Goal: Task Accomplishment & Management: Complete application form

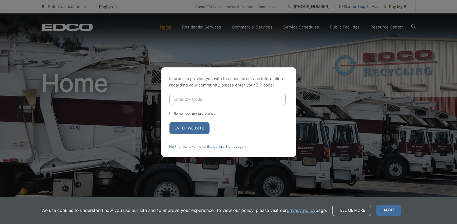
click at [212, 98] on input "Enter ZIP Code" at bounding box center [227, 99] width 116 height 11
type input "91935"
click at [191, 130] on button "Enter Website" at bounding box center [189, 128] width 40 height 12
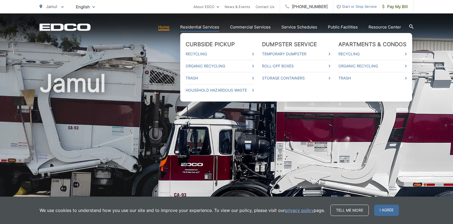
click at [207, 30] on link "Residential Services" at bounding box center [199, 27] width 39 height 6
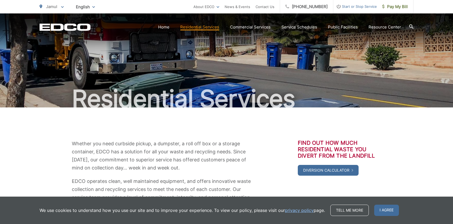
click at [208, 25] on link "Residential Services" at bounding box center [199, 27] width 39 height 6
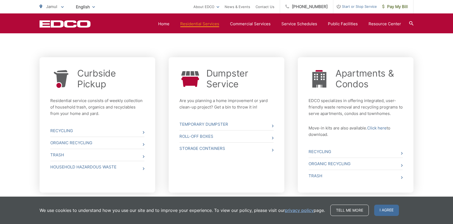
scroll to position [192, 0]
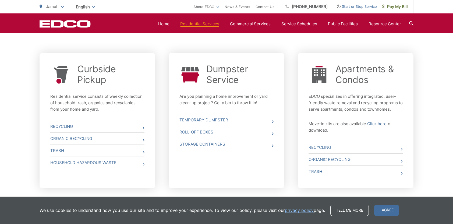
click at [272, 125] on span at bounding box center [273, 122] width 2 height 6
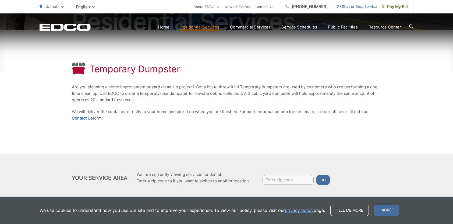
scroll to position [78, 0]
click at [288, 132] on div "Temporary Dumpster Are you planning a home improvement or yard clean-up project…" at bounding box center [226, 91] width 309 height 123
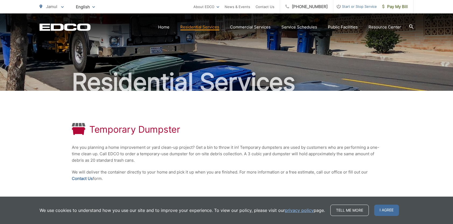
scroll to position [0, 0]
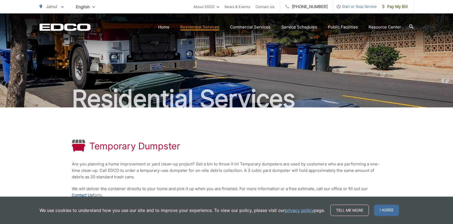
click at [203, 30] on link "Residential Services" at bounding box center [199, 27] width 39 height 6
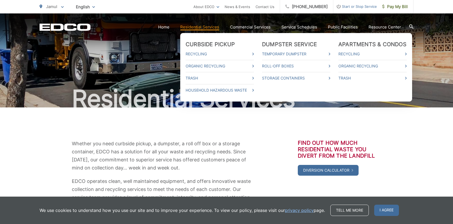
click at [203, 27] on link "Residential Services" at bounding box center [199, 27] width 39 height 6
click at [206, 30] on link "Residential Services" at bounding box center [199, 27] width 39 height 6
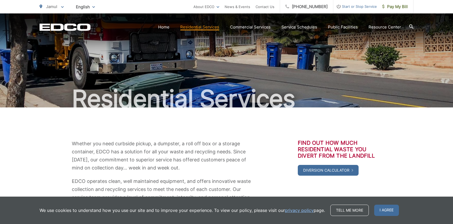
click at [389, 211] on span "I agree" at bounding box center [386, 210] width 25 height 11
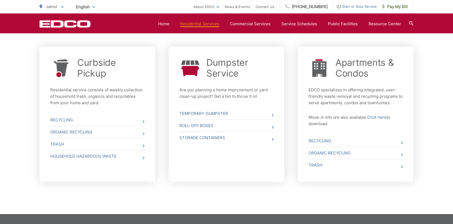
scroll to position [199, 0]
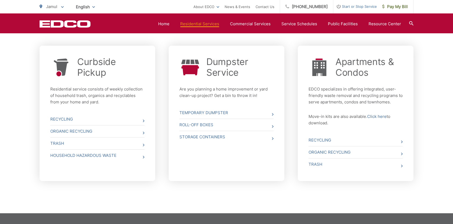
click at [272, 127] on icon at bounding box center [273, 126] width 2 height 3
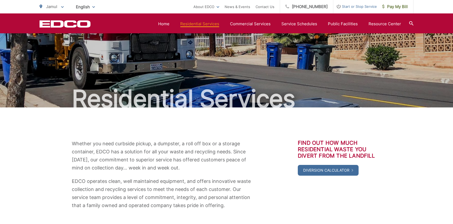
scroll to position [198, 0]
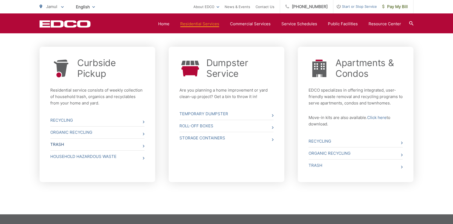
click at [136, 145] on link "Trash" at bounding box center [97, 145] width 94 height 12
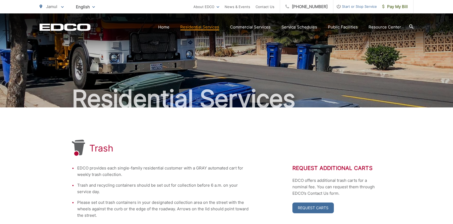
click at [362, 4] on span "Start or Stop Service" at bounding box center [355, 6] width 44 height 6
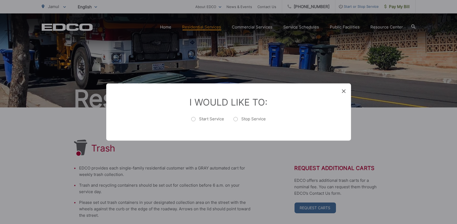
click at [191, 122] on label "Start Service" at bounding box center [207, 122] width 33 height 11
radio input "true"
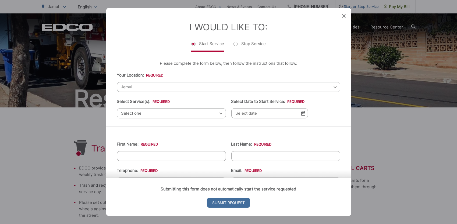
click at [210, 112] on span "Select one" at bounding box center [171, 113] width 109 height 10
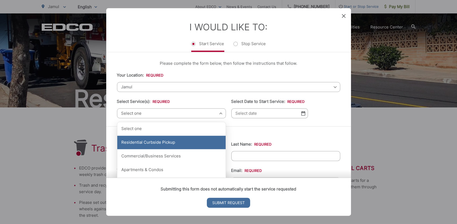
click at [194, 145] on div "Residential Curbside Pickup" at bounding box center [171, 142] width 108 height 13
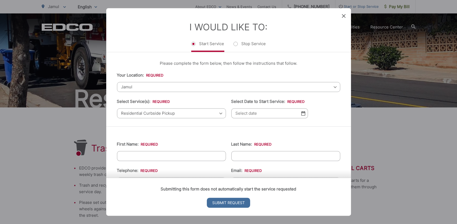
click at [292, 115] on input "Select Date to Start Service: *" at bounding box center [269, 113] width 77 height 10
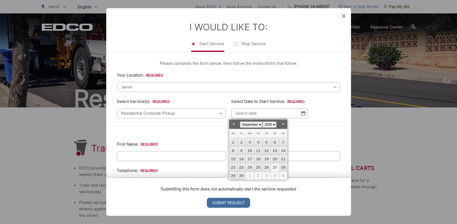
click at [285, 127] on link "Next" at bounding box center [283, 124] width 8 height 8
click at [242, 154] on link "7" at bounding box center [241, 151] width 8 height 8
type input "10/07/2025"
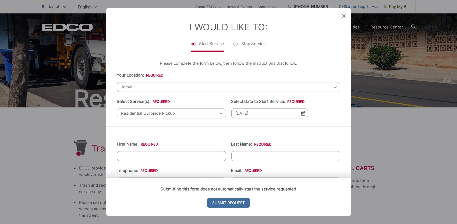
click at [201, 157] on input "First Name: *" at bounding box center [171, 156] width 109 height 10
type input "David"
type input "Duffy"
type input "8587890471"
type input "dhenryduffy@gmail.com"
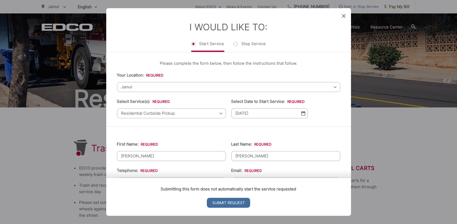
type input "Jamul"
type input "91935"
type input "13967 Campo Road Suite 202"
type input "(858) 789-0471"
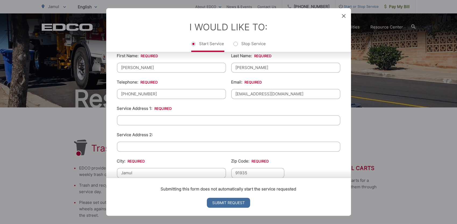
scroll to position [95, 0]
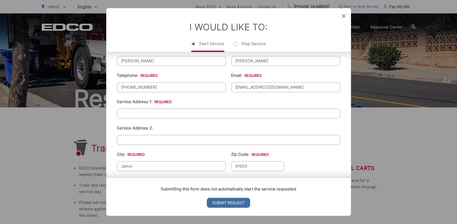
click at [157, 115] on input "Service Address 1: *" at bounding box center [228, 114] width 223 height 10
type input "2852 Cupeno Ct"
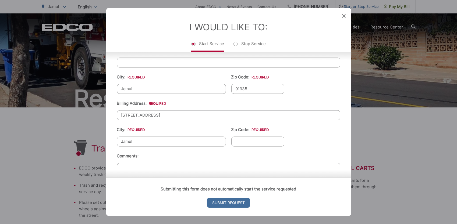
type input "Jamul"
type input "91935"
click at [329, 105] on li "Billing Address: * 13967 Campo Road Suite 202" at bounding box center [228, 110] width 223 height 20
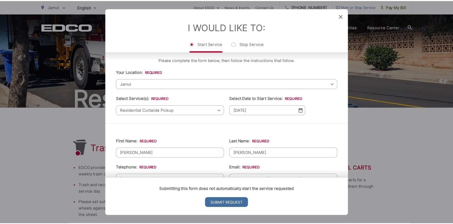
scroll to position [0, 0]
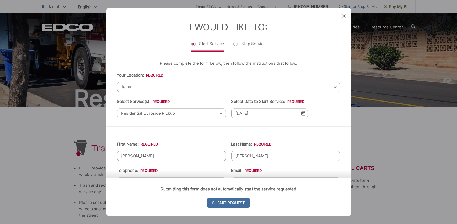
click at [342, 16] on icon at bounding box center [344, 16] width 4 height 4
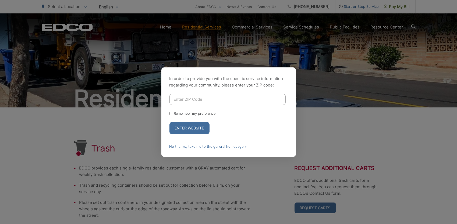
click at [238, 99] on input "Enter ZIP Code" at bounding box center [227, 99] width 116 height 11
type input "91935"
click at [202, 133] on button "Enter Website" at bounding box center [189, 128] width 40 height 12
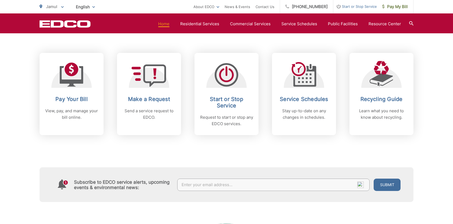
scroll to position [214, 0]
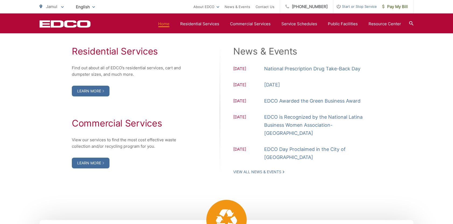
scroll to position [556, 0]
click at [86, 91] on link "Learn More" at bounding box center [91, 91] width 38 height 11
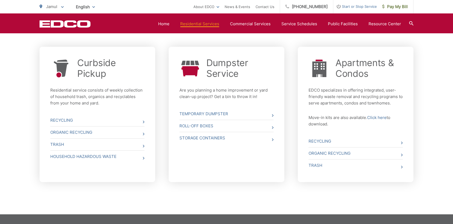
scroll to position [201, 0]
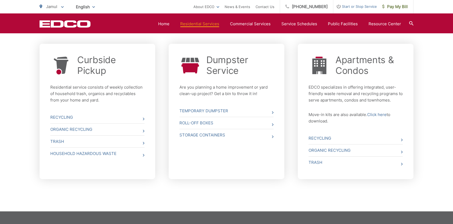
click at [415, 199] on div "Whether you need curbside pickup, a dumpster, a roll off box or a storage conta…" at bounding box center [226, 59] width 453 height 305
click at [59, 143] on link "Trash" at bounding box center [97, 142] width 94 height 12
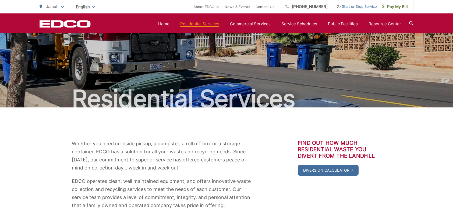
scroll to position [200, 0]
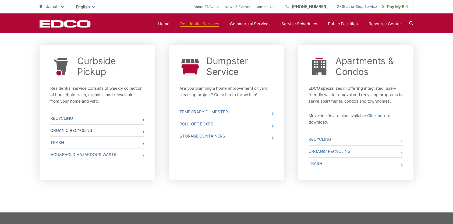
click at [60, 131] on link "Organic Recycling" at bounding box center [97, 131] width 94 height 12
